Goal: Transaction & Acquisition: Purchase product/service

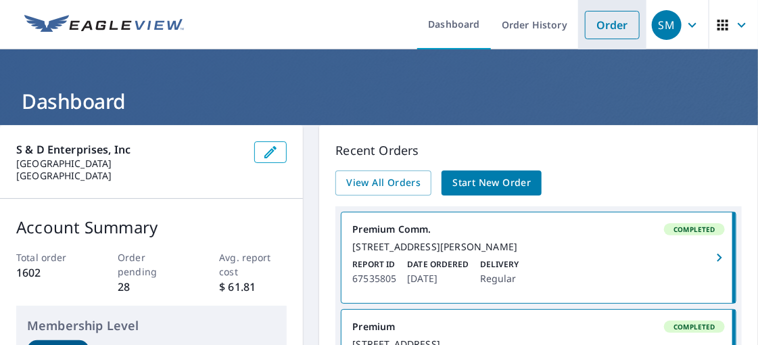
click at [600, 22] on link "Order" at bounding box center [612, 25] width 55 height 28
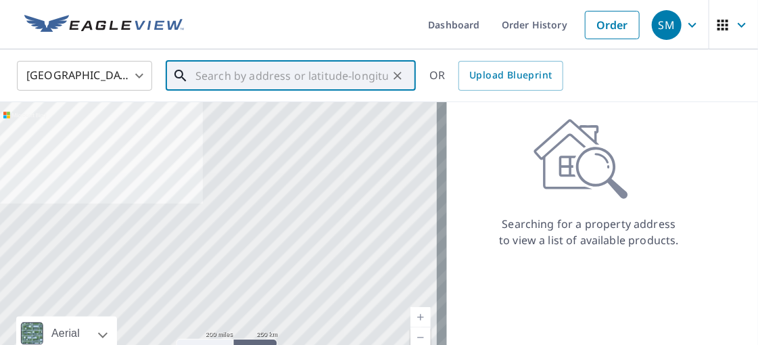
click at [232, 78] on input "text" at bounding box center [291, 76] width 193 height 38
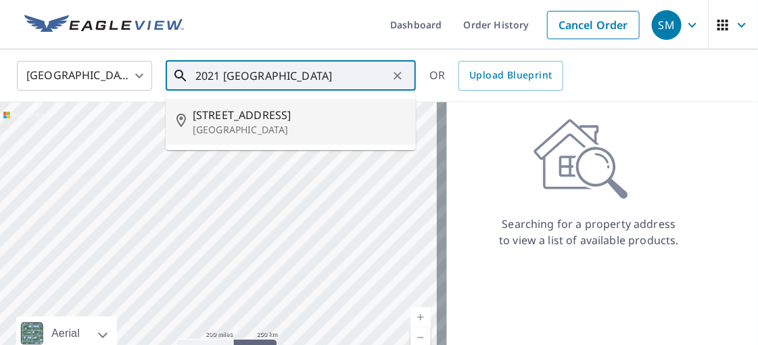
click at [282, 128] on p "[GEOGRAPHIC_DATA]" at bounding box center [299, 130] width 212 height 14
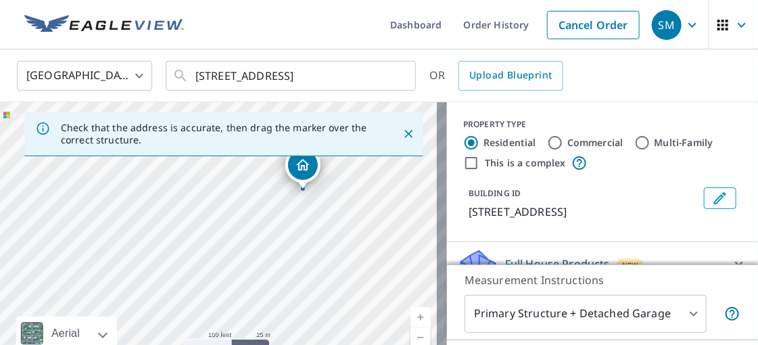
drag, startPoint x: 211, startPoint y: 256, endPoint x: 298, endPoint y: 201, distance: 103.4
click at [298, 201] on div "[STREET_ADDRESS]" at bounding box center [223, 244] width 447 height 284
drag, startPoint x: 219, startPoint y: 277, endPoint x: 301, endPoint y: 211, distance: 105.3
click at [301, 211] on div "[STREET_ADDRESS]" at bounding box center [223, 244] width 447 height 284
drag, startPoint x: 312, startPoint y: 212, endPoint x: 256, endPoint y: 279, distance: 87.9
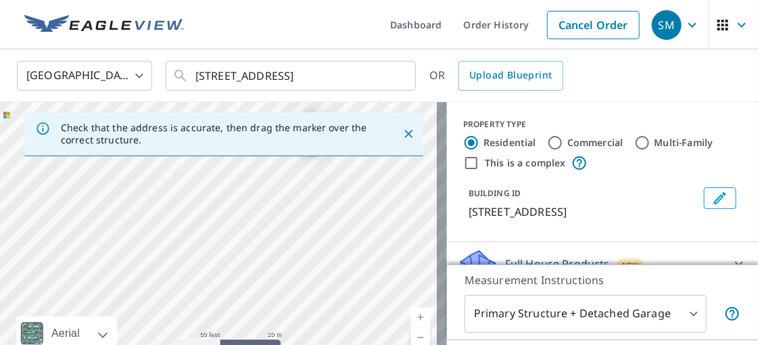
click at [256, 279] on div "[STREET_ADDRESS]" at bounding box center [223, 244] width 447 height 284
drag, startPoint x: 203, startPoint y: 194, endPoint x: 279, endPoint y: 270, distance: 107.1
click at [279, 270] on div "[STREET_ADDRESS]" at bounding box center [223, 244] width 447 height 284
drag, startPoint x: 275, startPoint y: 267, endPoint x: 229, endPoint y: 273, distance: 46.4
click at [229, 273] on div "[STREET_ADDRESS]" at bounding box center [223, 244] width 447 height 284
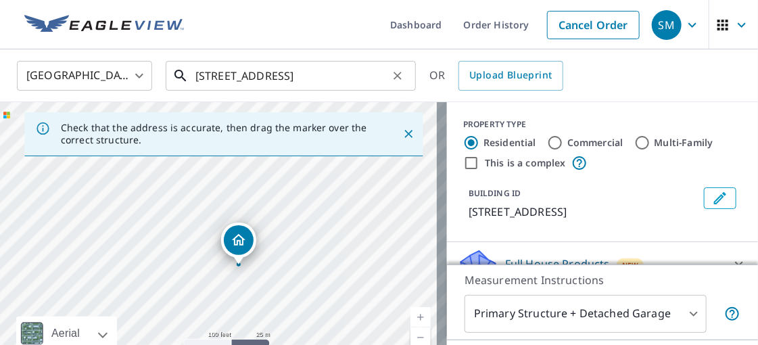
click at [317, 74] on input "[STREET_ADDRESS]" at bounding box center [291, 76] width 193 height 38
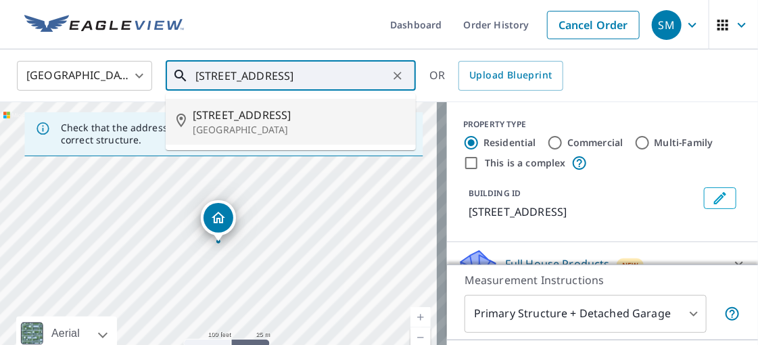
click at [251, 128] on p "[GEOGRAPHIC_DATA]" at bounding box center [299, 130] width 212 height 14
type input "[STREET_ADDRESS]"
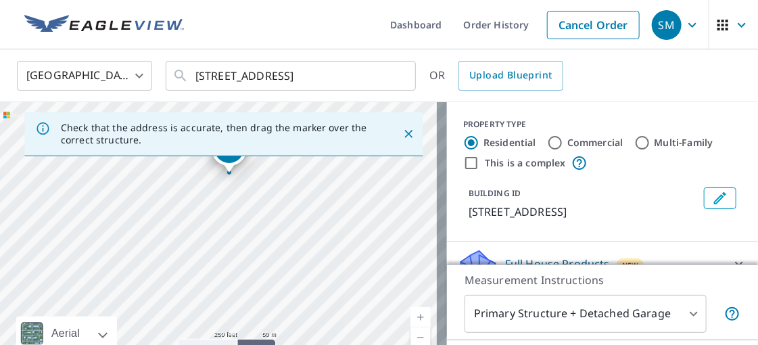
drag, startPoint x: 218, startPoint y: 275, endPoint x: 234, endPoint y: 200, distance: 76.0
click at [234, 200] on div "[STREET_ADDRESS]" at bounding box center [223, 244] width 447 height 284
drag, startPoint x: 301, startPoint y: 168, endPoint x: 218, endPoint y: 301, distance: 156.5
click at [218, 301] on div "[STREET_ADDRESS]" at bounding box center [223, 244] width 447 height 284
drag, startPoint x: 296, startPoint y: 243, endPoint x: 218, endPoint y: 269, distance: 82.5
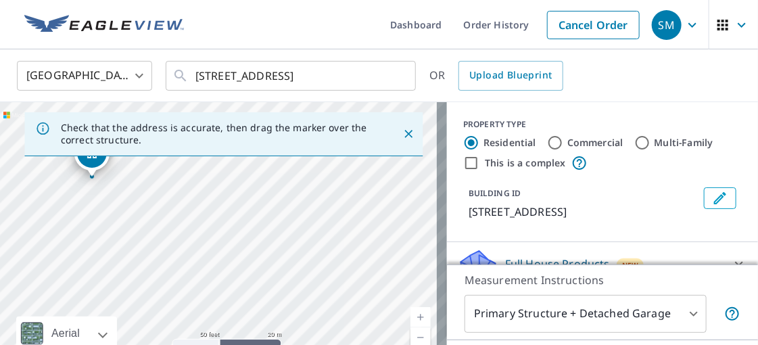
click at [218, 269] on div "[STREET_ADDRESS]" at bounding box center [223, 244] width 447 height 284
drag, startPoint x: 74, startPoint y: 193, endPoint x: 187, endPoint y: 251, distance: 126.7
click at [182, 253] on div "[STREET_ADDRESS]" at bounding box center [223, 244] width 447 height 284
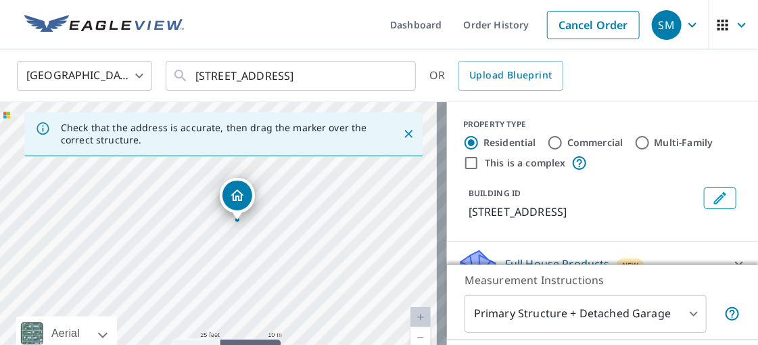
drag, startPoint x: 183, startPoint y: 252, endPoint x: 222, endPoint y: 243, distance: 40.9
click at [222, 243] on div "[STREET_ADDRESS]" at bounding box center [223, 244] width 447 height 284
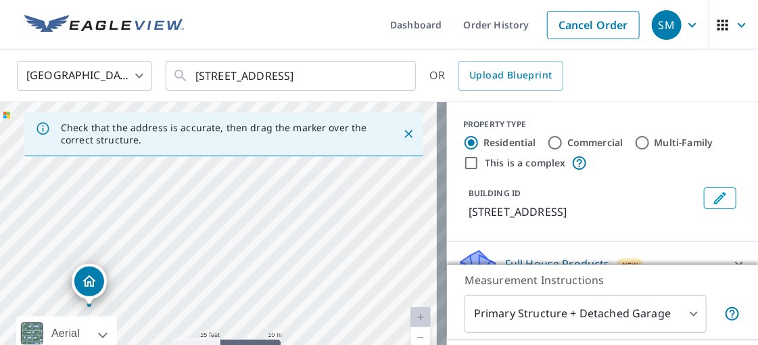
drag, startPoint x: 347, startPoint y: 187, endPoint x: 255, endPoint y: 270, distance: 124.0
click at [255, 270] on div "[STREET_ADDRESS]" at bounding box center [223, 244] width 447 height 284
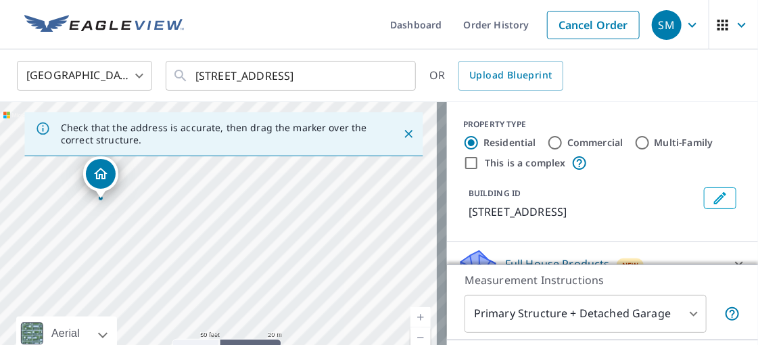
drag, startPoint x: 275, startPoint y: 237, endPoint x: 199, endPoint y: 197, distance: 85.6
click at [193, 196] on div "[STREET_ADDRESS]" at bounding box center [223, 244] width 447 height 284
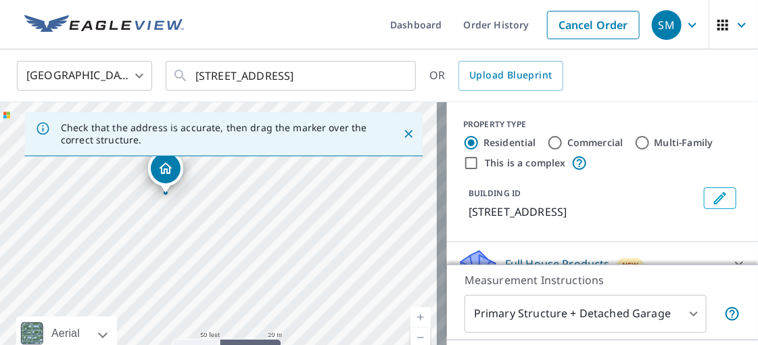
drag, startPoint x: 249, startPoint y: 286, endPoint x: 312, endPoint y: 281, distance: 63.7
click at [312, 281] on div "[STREET_ADDRESS]" at bounding box center [223, 244] width 447 height 284
drag, startPoint x: 166, startPoint y: 216, endPoint x: 182, endPoint y: 248, distance: 35.4
click at [182, 248] on div "[STREET_ADDRESS]" at bounding box center [223, 244] width 447 height 284
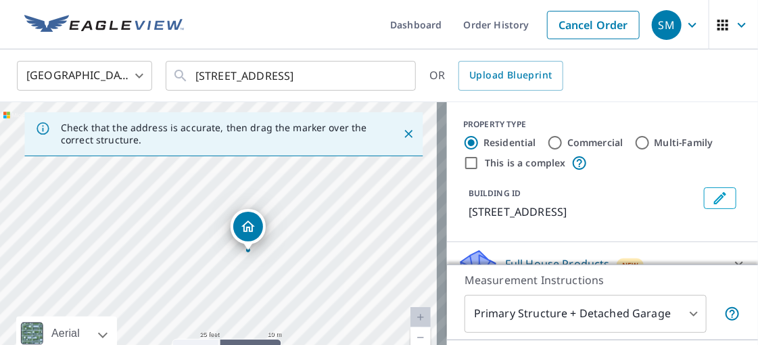
drag, startPoint x: 223, startPoint y: 181, endPoint x: 237, endPoint y: 279, distance: 99.7
click at [237, 279] on div "[STREET_ADDRESS]" at bounding box center [223, 244] width 447 height 284
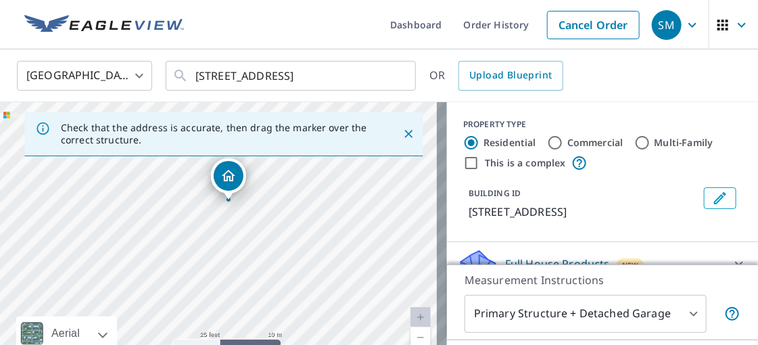
drag, startPoint x: 230, startPoint y: 281, endPoint x: 210, endPoint y: 231, distance: 54.6
click at [210, 231] on div "[STREET_ADDRESS]" at bounding box center [223, 244] width 447 height 284
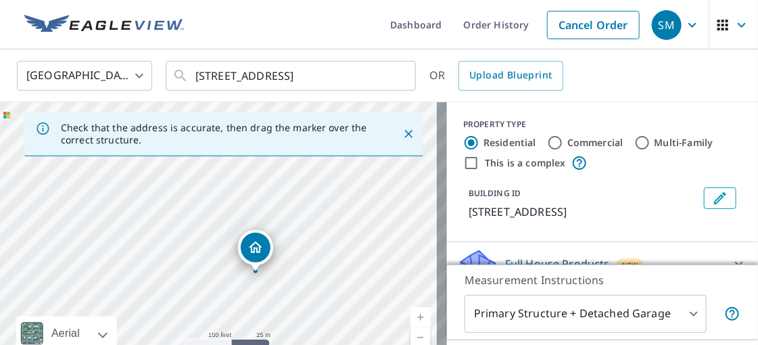
drag, startPoint x: 390, startPoint y: 200, endPoint x: 300, endPoint y: 257, distance: 106.4
click at [304, 258] on div "[STREET_ADDRESS]" at bounding box center [223, 244] width 447 height 284
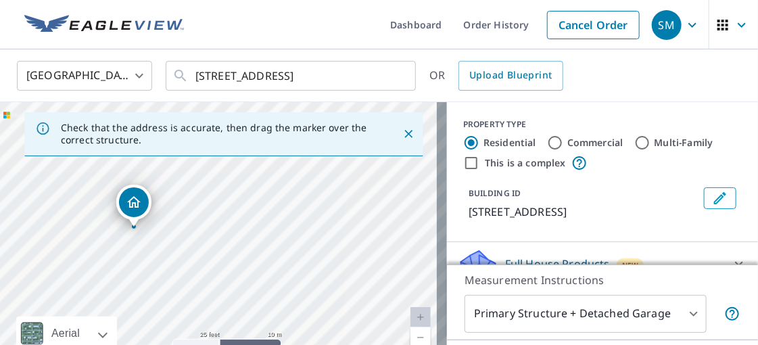
drag, startPoint x: 298, startPoint y: 291, endPoint x: 308, endPoint y: 197, distance: 95.2
click at [308, 197] on div "[STREET_ADDRESS]" at bounding box center [223, 244] width 447 height 284
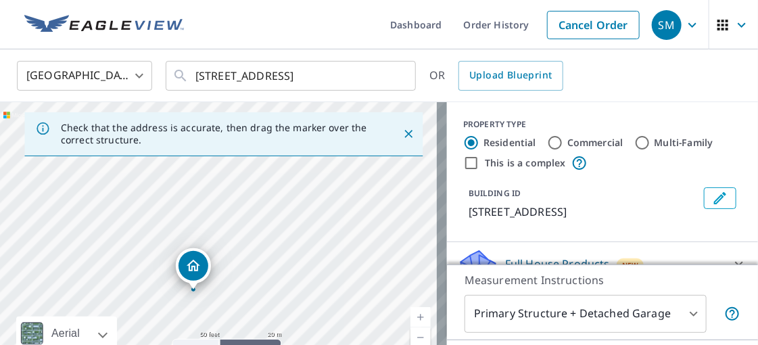
drag, startPoint x: 300, startPoint y: 187, endPoint x: 279, endPoint y: 268, distance: 84.0
click at [279, 268] on div "[STREET_ADDRESS]" at bounding box center [223, 244] width 447 height 284
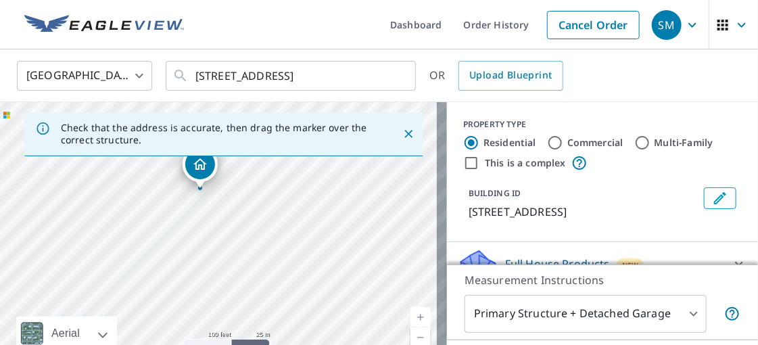
drag, startPoint x: 287, startPoint y: 277, endPoint x: 238, endPoint y: 178, distance: 110.4
click at [238, 178] on div "[STREET_ADDRESS]" at bounding box center [223, 244] width 447 height 284
drag, startPoint x: 103, startPoint y: 270, endPoint x: 147, endPoint y: 195, distance: 87.9
click at [147, 195] on div "[STREET_ADDRESS]" at bounding box center [223, 244] width 447 height 284
drag, startPoint x: 186, startPoint y: 182, endPoint x: 120, endPoint y: 252, distance: 96.1
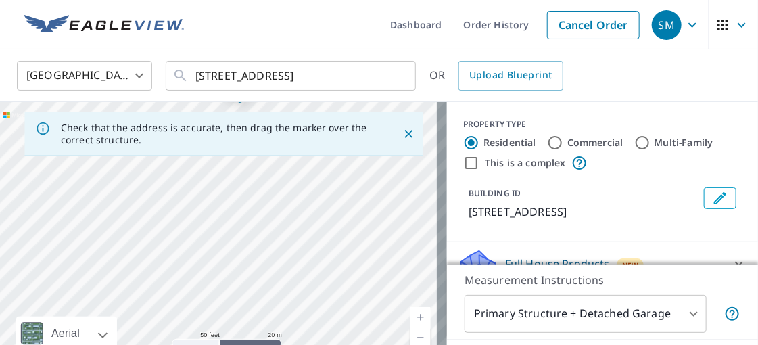
click at [120, 252] on div "[STREET_ADDRESS]" at bounding box center [223, 244] width 447 height 284
drag, startPoint x: 219, startPoint y: 170, endPoint x: 178, endPoint y: 258, distance: 96.5
click at [156, 281] on div "[STREET_ADDRESS]" at bounding box center [223, 244] width 447 height 284
drag, startPoint x: 131, startPoint y: 232, endPoint x: 218, endPoint y: 268, distance: 94.3
click at [218, 268] on div "[STREET_ADDRESS]" at bounding box center [223, 244] width 447 height 284
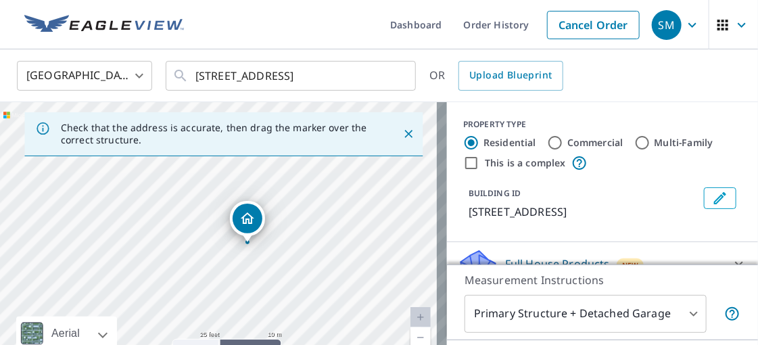
click at [547, 141] on input "Commercial" at bounding box center [555, 143] width 16 height 16
radio input "true"
type input "4"
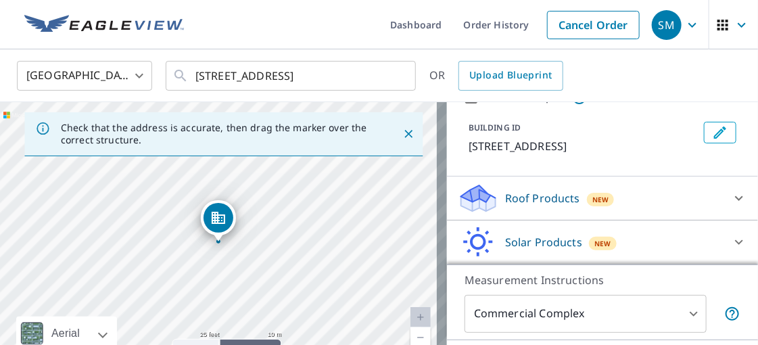
scroll to position [80, 0]
click at [731, 197] on icon at bounding box center [739, 198] width 16 height 16
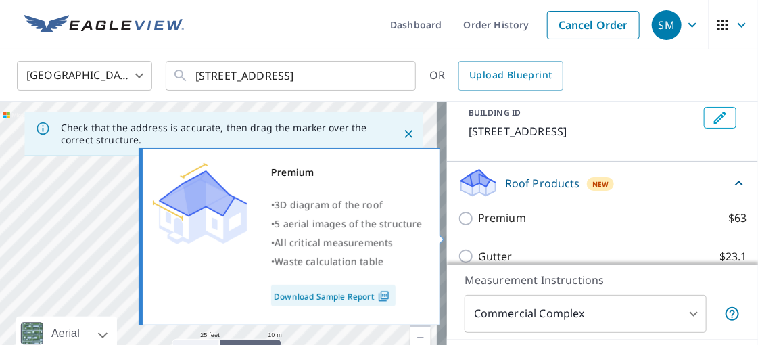
click at [458, 227] on input "Premium $63" at bounding box center [468, 218] width 20 height 16
checkbox input "true"
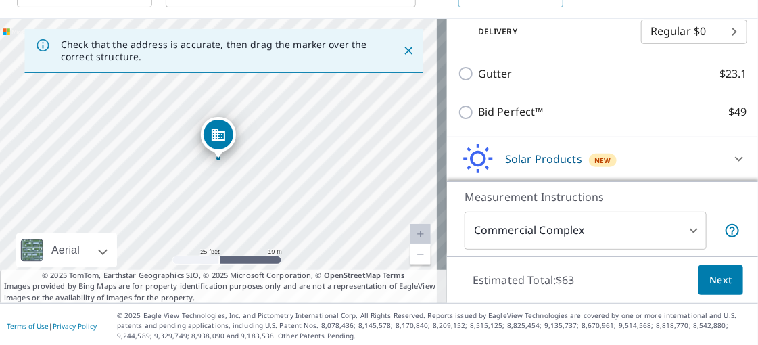
scroll to position [85, 0]
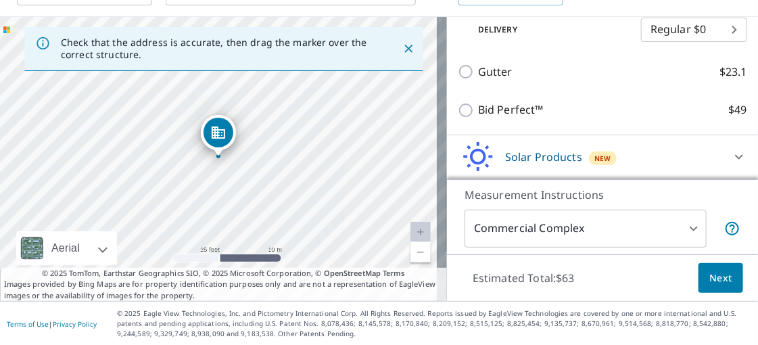
click at [709, 278] on span "Next" at bounding box center [720, 278] width 23 height 17
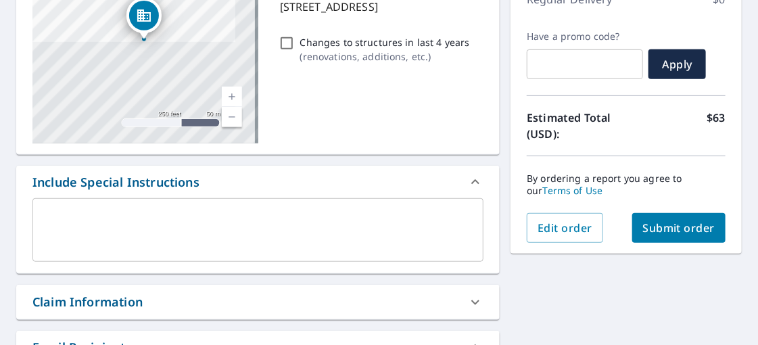
scroll to position [270, 0]
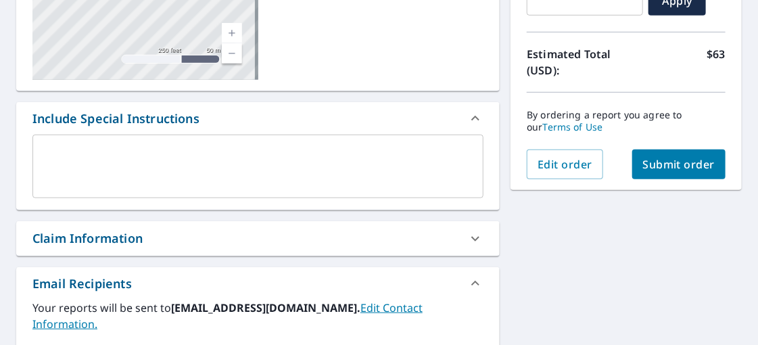
click at [674, 166] on span "Submit order" at bounding box center [679, 164] width 72 height 15
checkbox input "true"
